Goal: Task Accomplishment & Management: Use online tool/utility

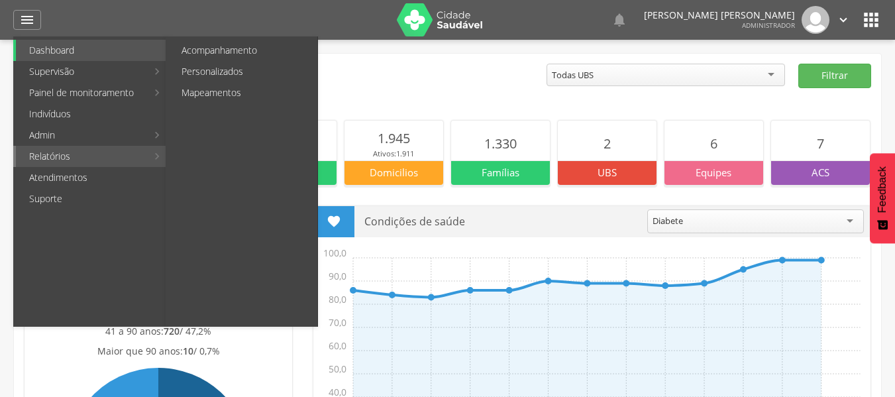
click at [64, 150] on link "Relatórios" at bounding box center [81, 156] width 131 height 21
click at [208, 68] on link "Personalizados" at bounding box center [242, 71] width 149 height 21
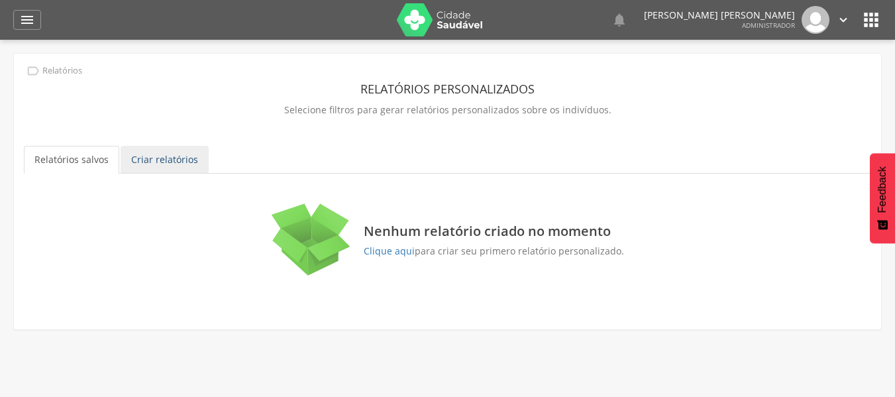
click at [142, 160] on link "Criar relatórios" at bounding box center [165, 160] width 88 height 28
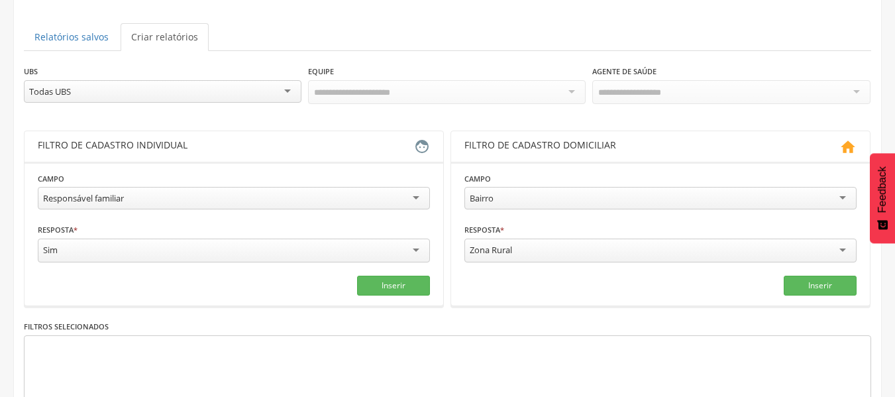
scroll to position [132, 0]
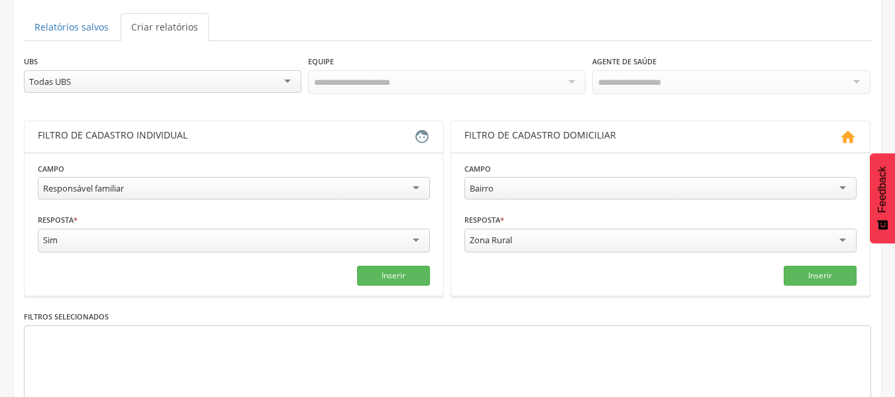
click at [227, 79] on div "Todas UBS" at bounding box center [163, 81] width 278 height 23
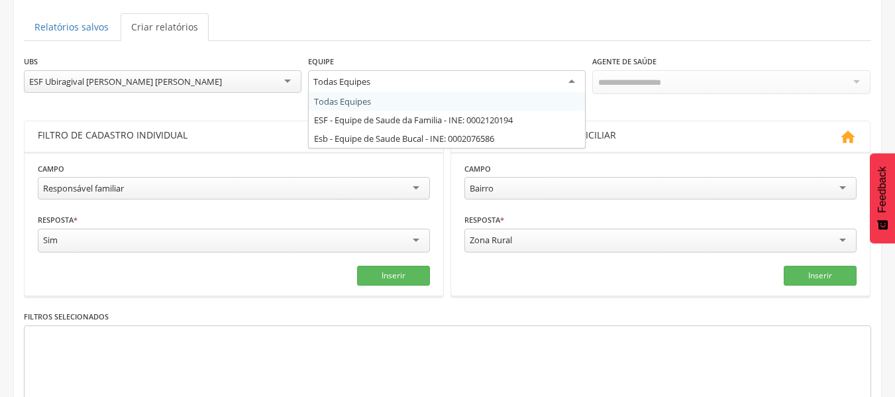
click at [423, 83] on div "Todas Equipes" at bounding box center [447, 82] width 278 height 24
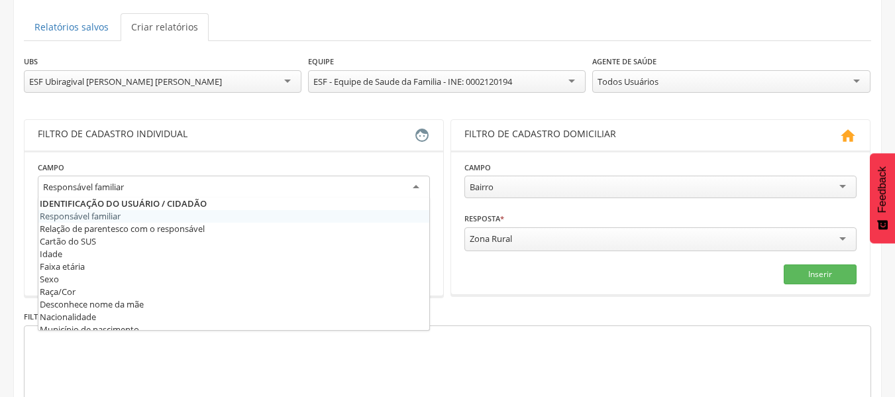
click at [166, 180] on div "Responsável familiar" at bounding box center [234, 188] width 392 height 24
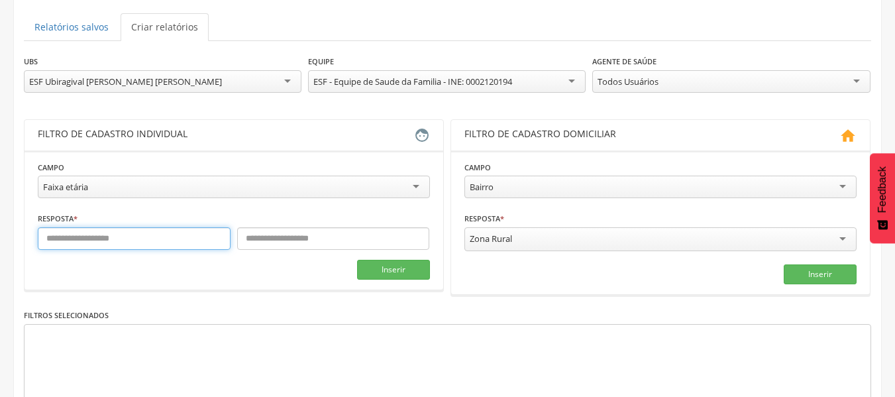
click at [107, 236] on input "text" at bounding box center [134, 238] width 193 height 23
type input "**"
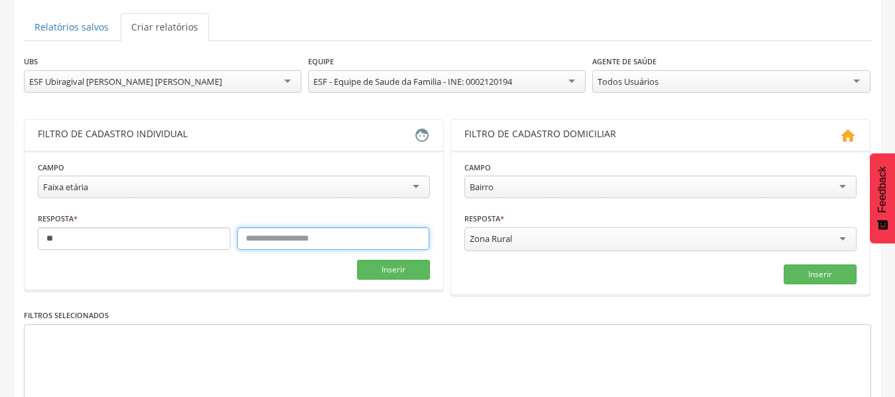
click at [383, 235] on input "text" at bounding box center [333, 238] width 193 height 23
type input "**"
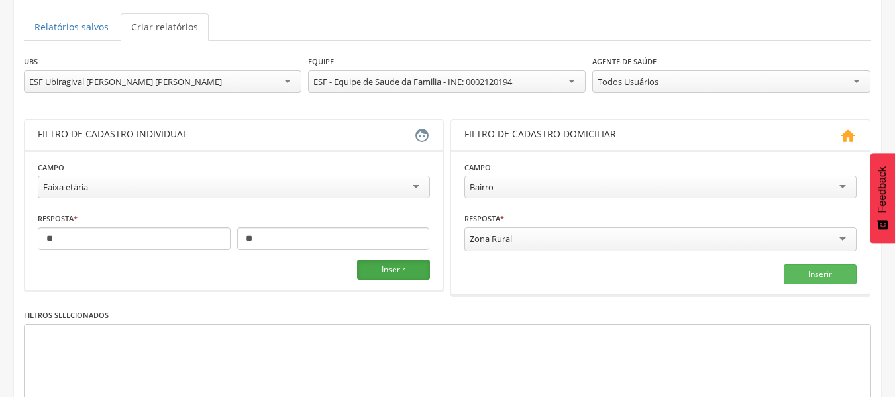
click at [419, 274] on button "Inserir" at bounding box center [393, 270] width 73 height 20
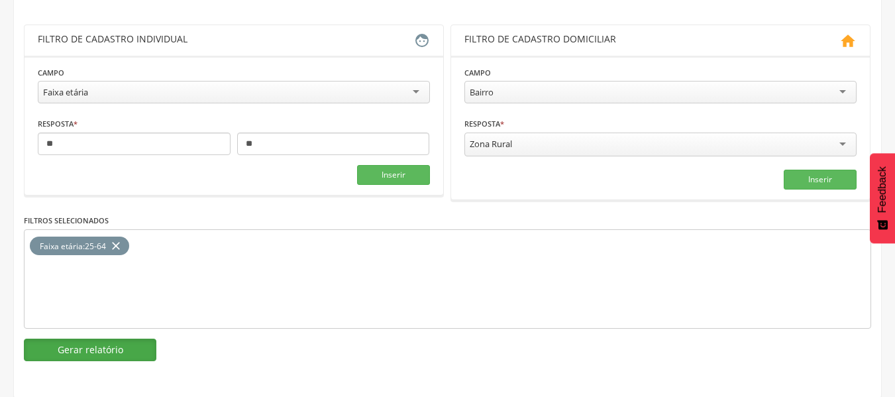
click at [96, 349] on button "Gerar relatório" at bounding box center [90, 350] width 132 height 23
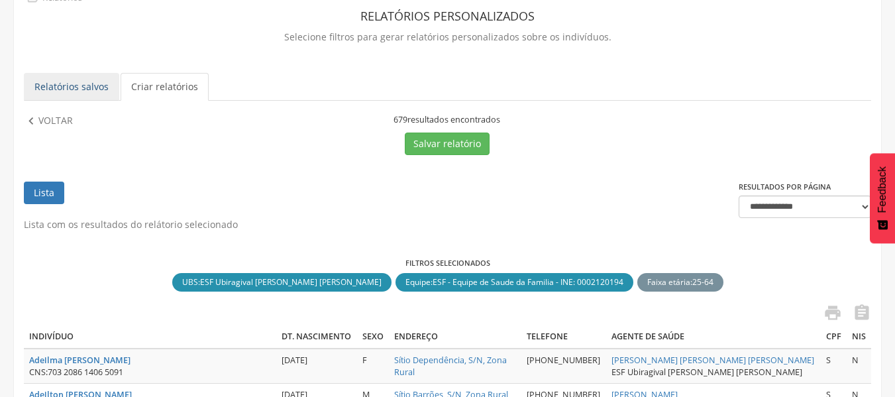
scroll to position [28, 0]
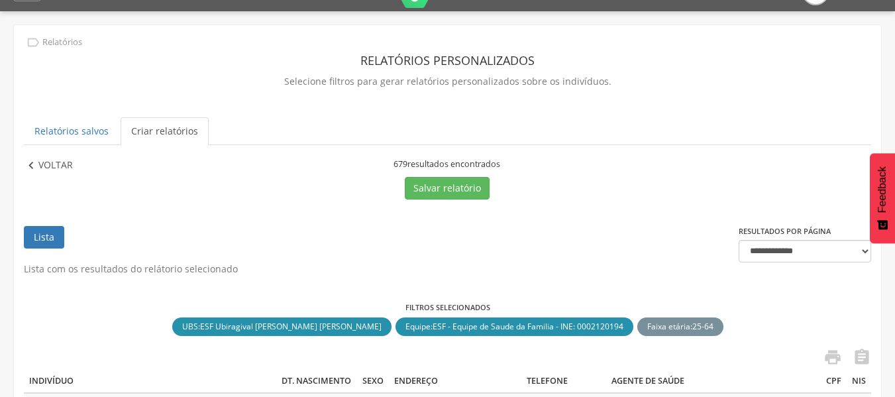
click at [48, 167] on p "Voltar" at bounding box center [55, 165] width 34 height 15
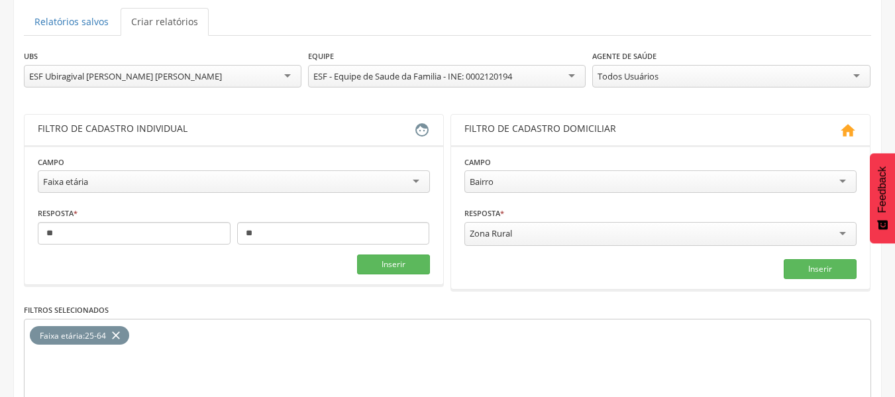
scroll to position [161, 0]
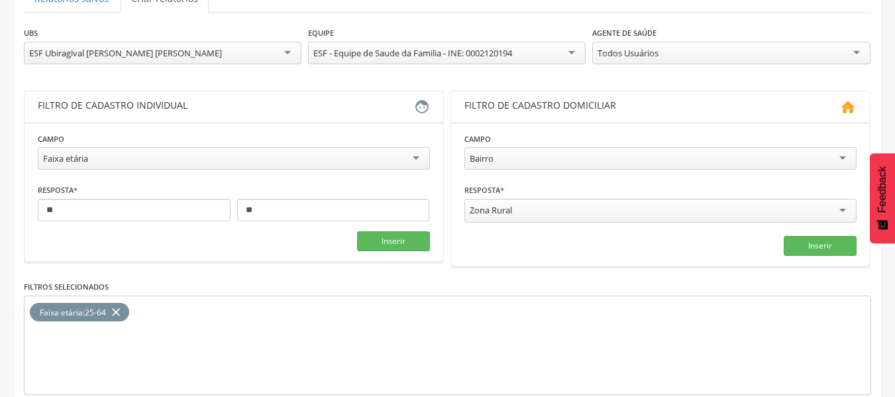
click at [352, 164] on div "Faixa etária" at bounding box center [234, 158] width 392 height 23
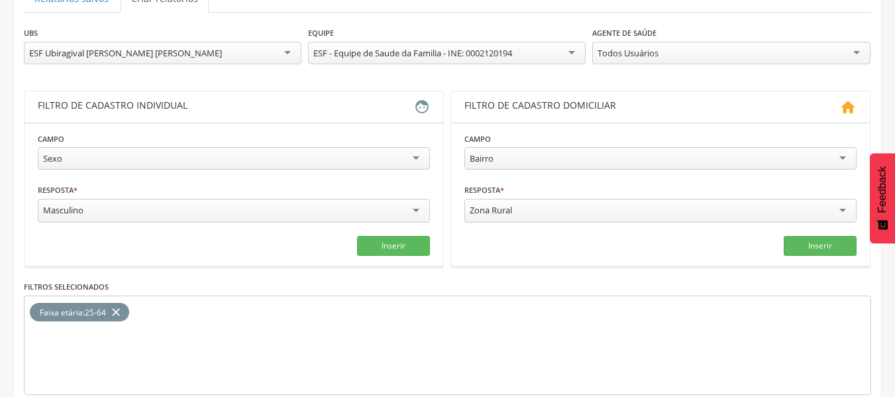
click at [95, 215] on div "Masculino" at bounding box center [234, 211] width 392 height 24
click at [371, 243] on button "Inserir" at bounding box center [393, 245] width 73 height 20
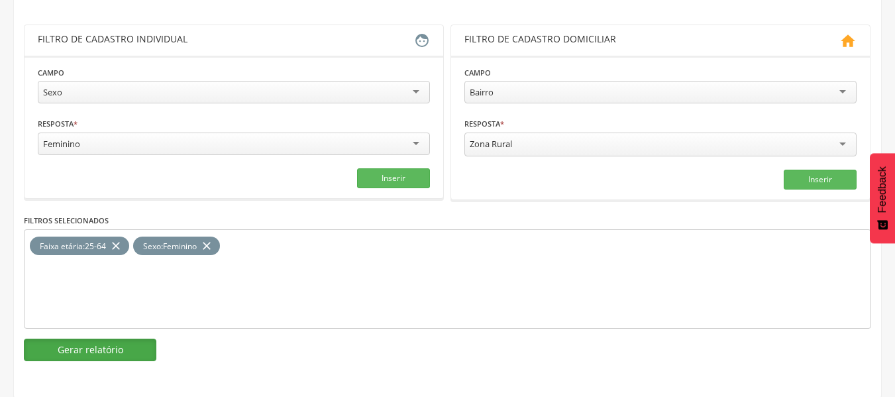
click at [138, 339] on button "Gerar relatório" at bounding box center [90, 350] width 132 height 23
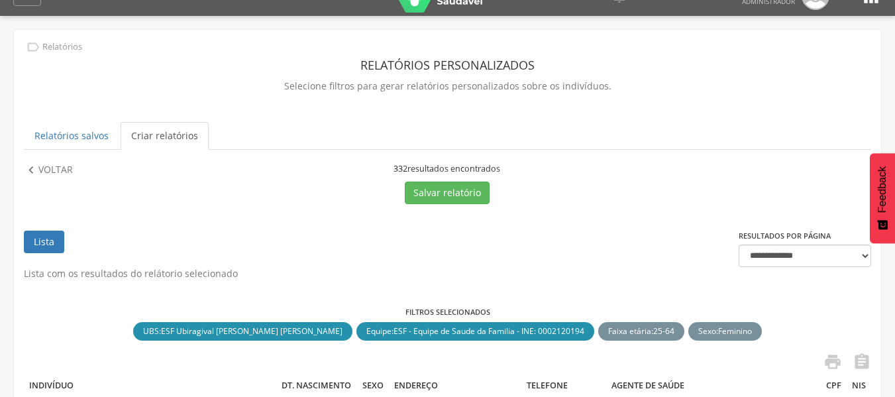
scroll to position [0, 0]
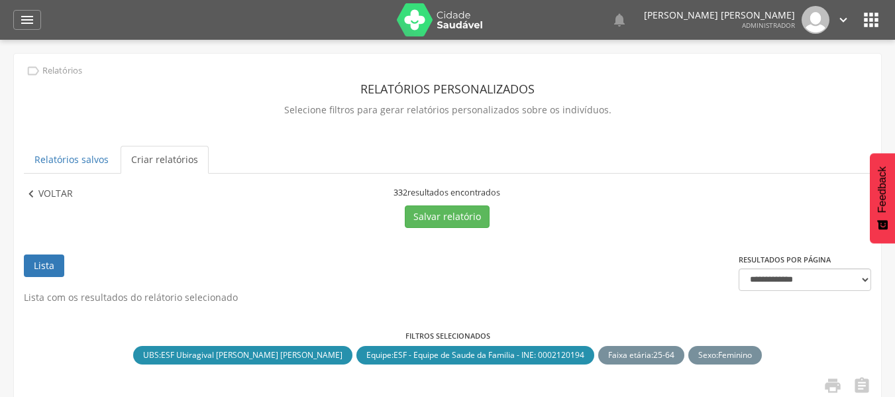
click at [44, 194] on p "Voltar" at bounding box center [55, 194] width 34 height 15
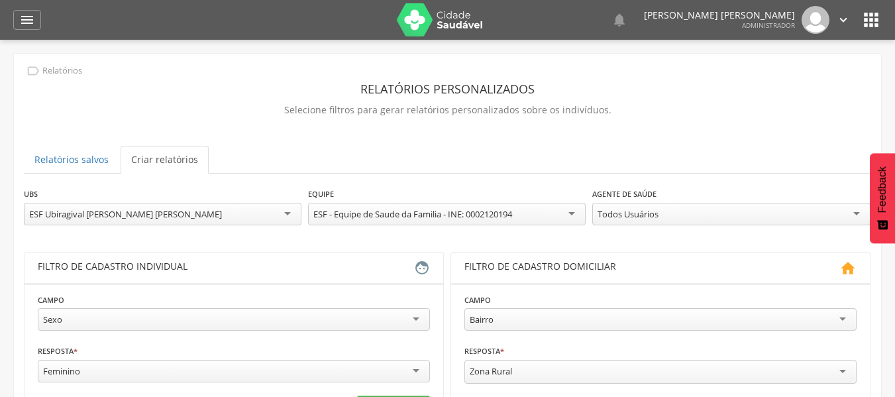
click at [670, 220] on div "Todos Usuários" at bounding box center [731, 214] width 278 height 23
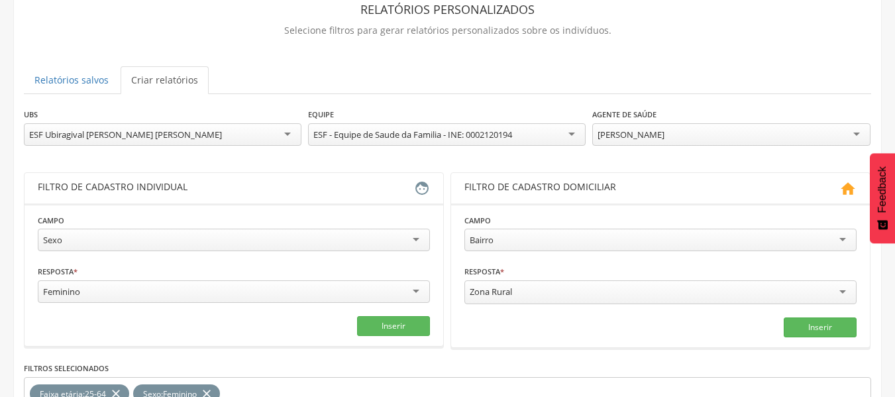
scroll to position [227, 0]
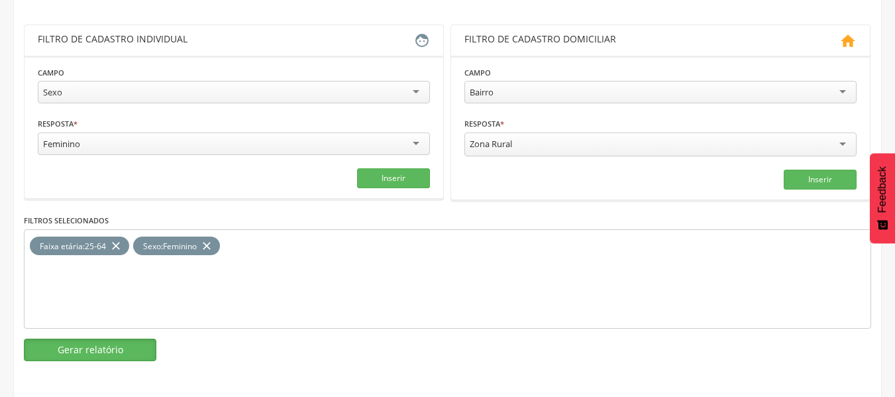
click at [74, 350] on button "Gerar relatório" at bounding box center [90, 350] width 132 height 23
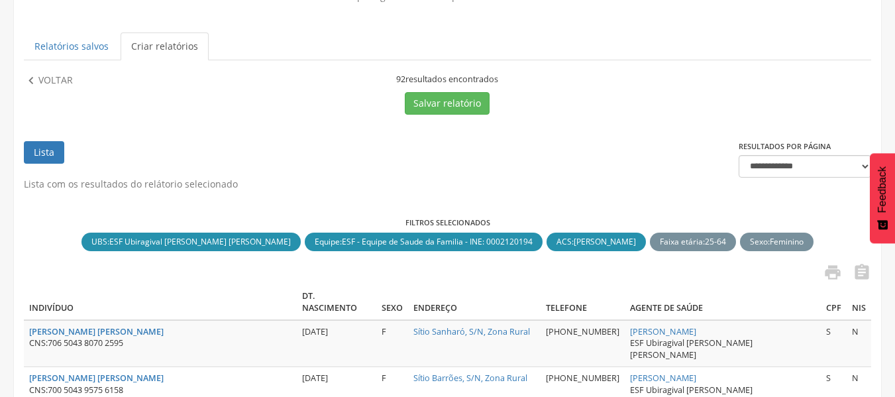
scroll to position [95, 0]
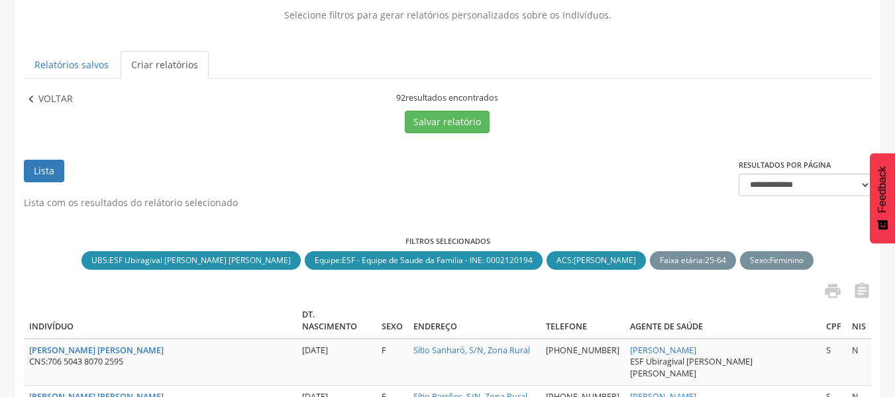
click at [62, 103] on p "Voltar" at bounding box center [55, 99] width 34 height 15
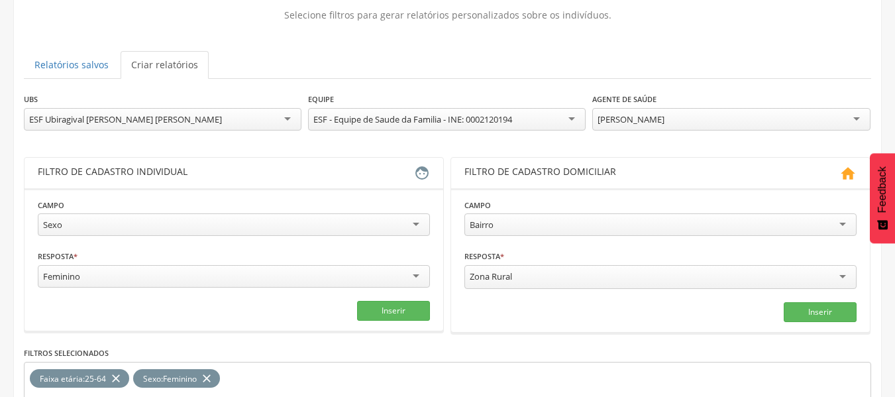
click at [664, 115] on div "[PERSON_NAME]" at bounding box center [631, 119] width 67 height 12
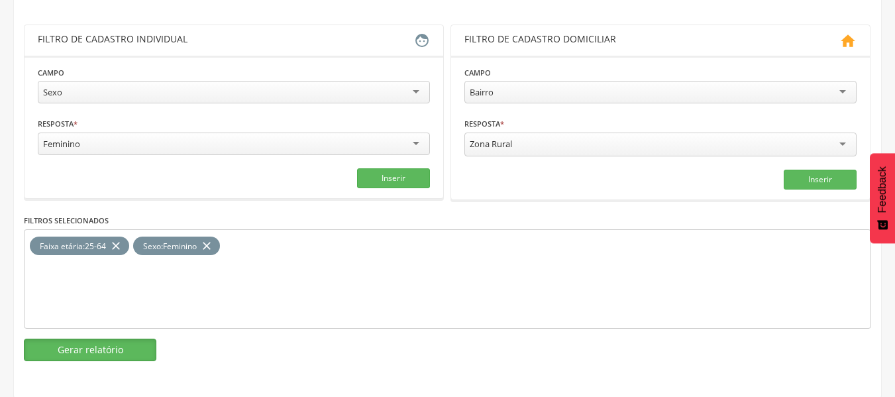
click at [70, 351] on button "Gerar relatório" at bounding box center [90, 350] width 132 height 23
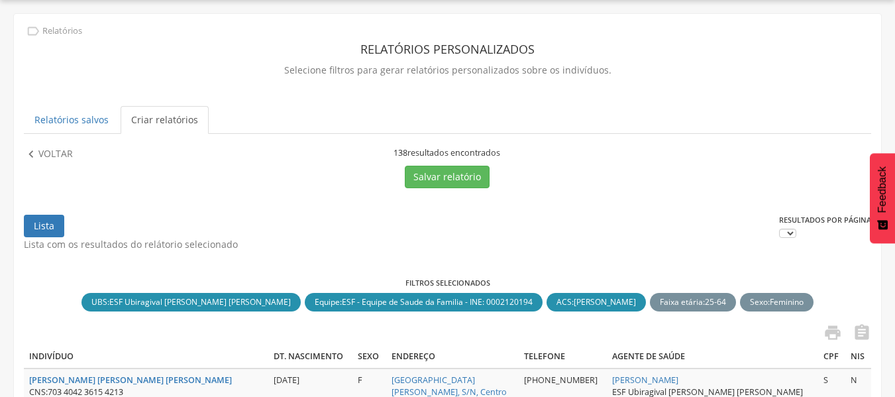
scroll to position [227, 0]
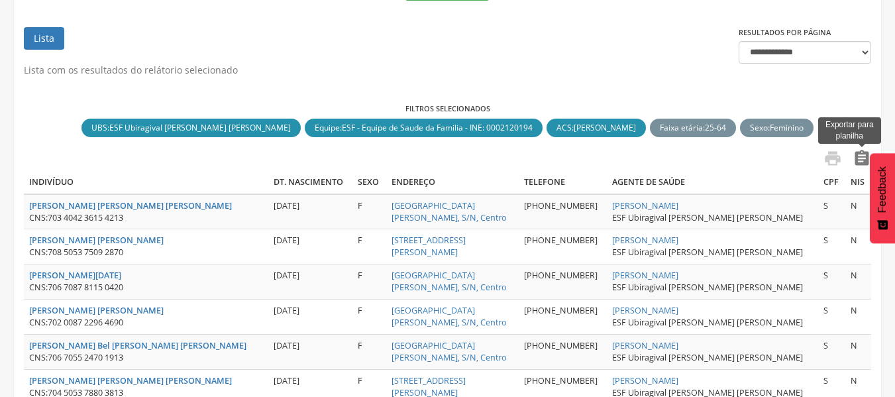
click at [863, 158] on icon "" at bounding box center [862, 158] width 19 height 19
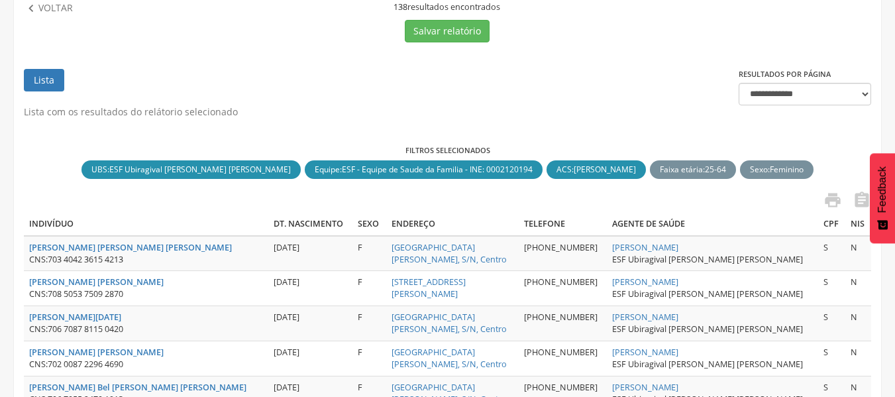
scroll to position [331, 0]
